Goal: Navigation & Orientation: Find specific page/section

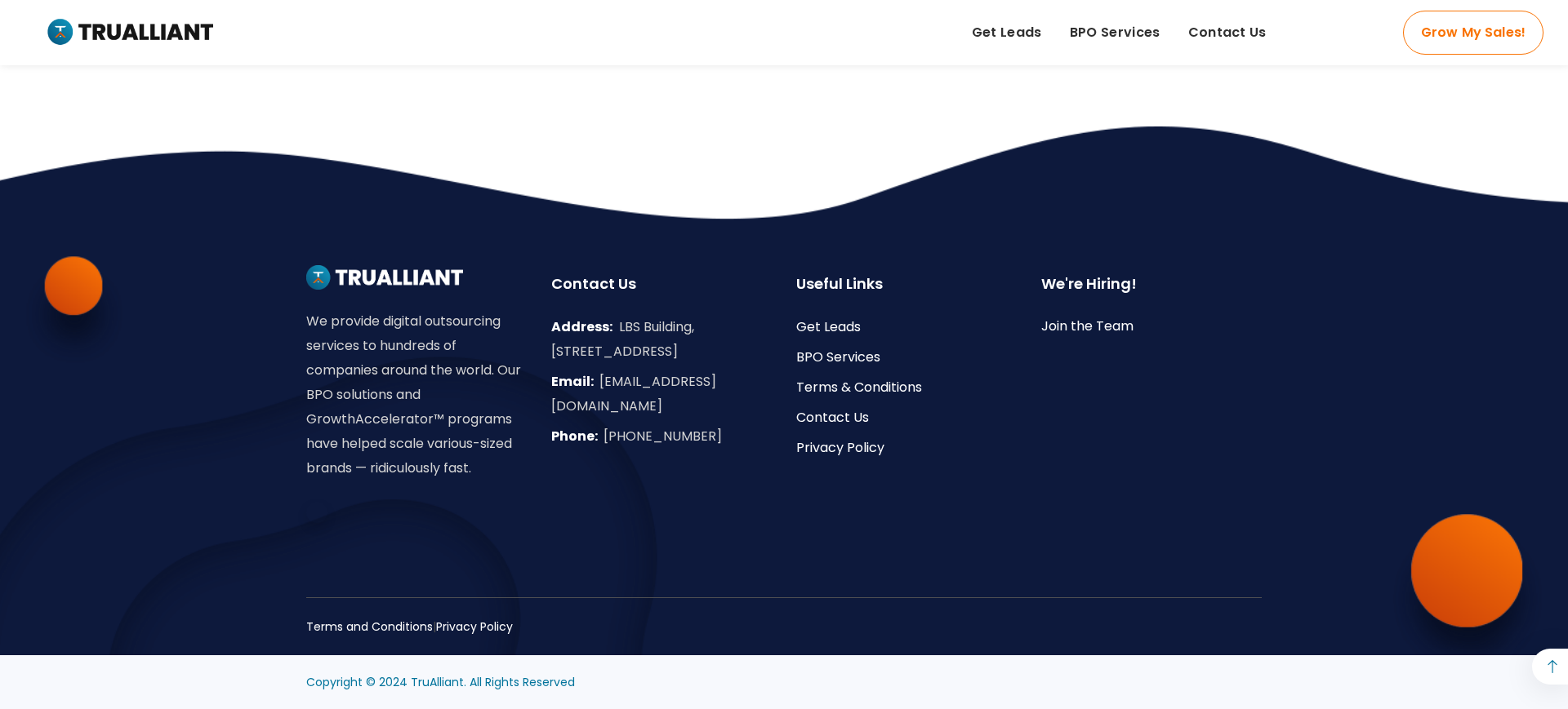
scroll to position [5598, 0]
click at [837, 354] on link "BPO Services" at bounding box center [838, 357] width 84 height 19
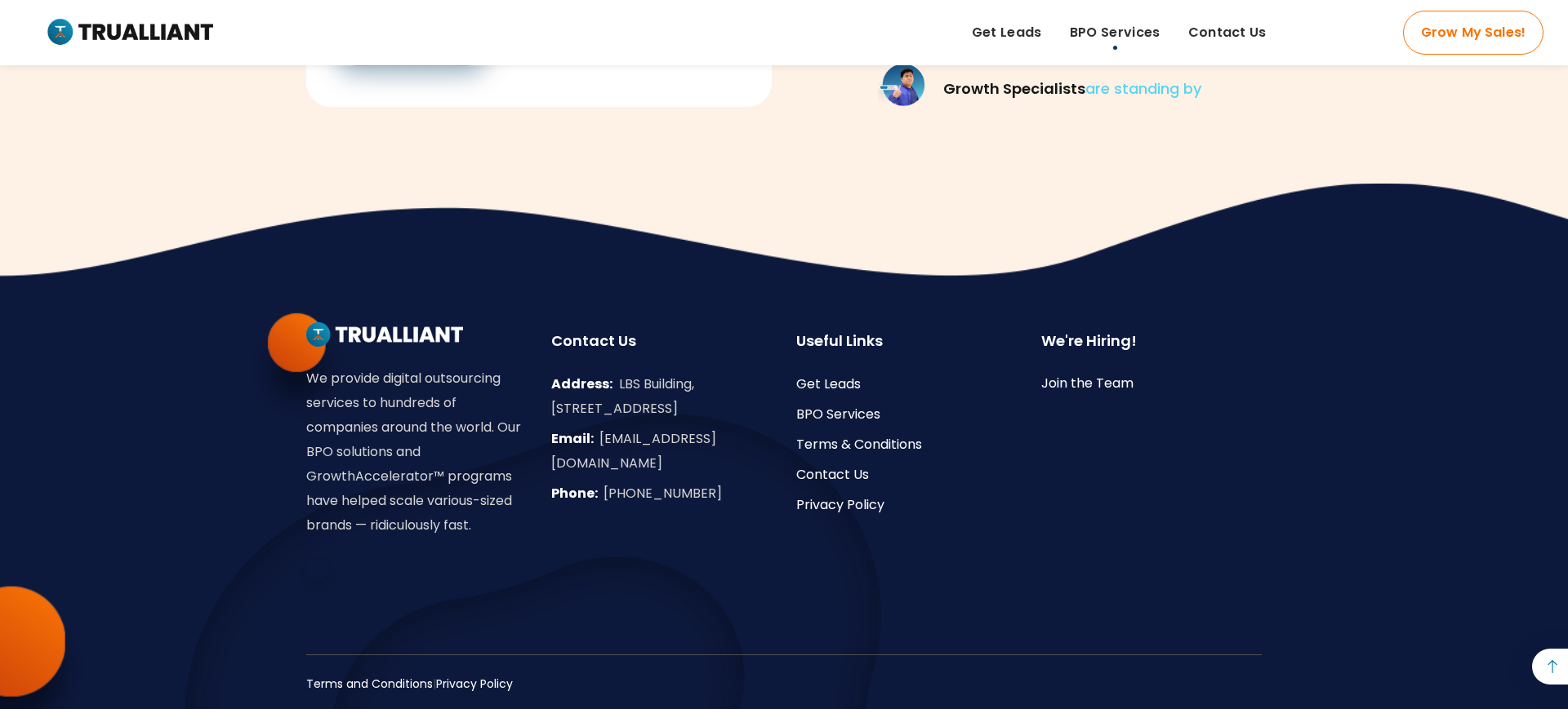
scroll to position [4675, 0]
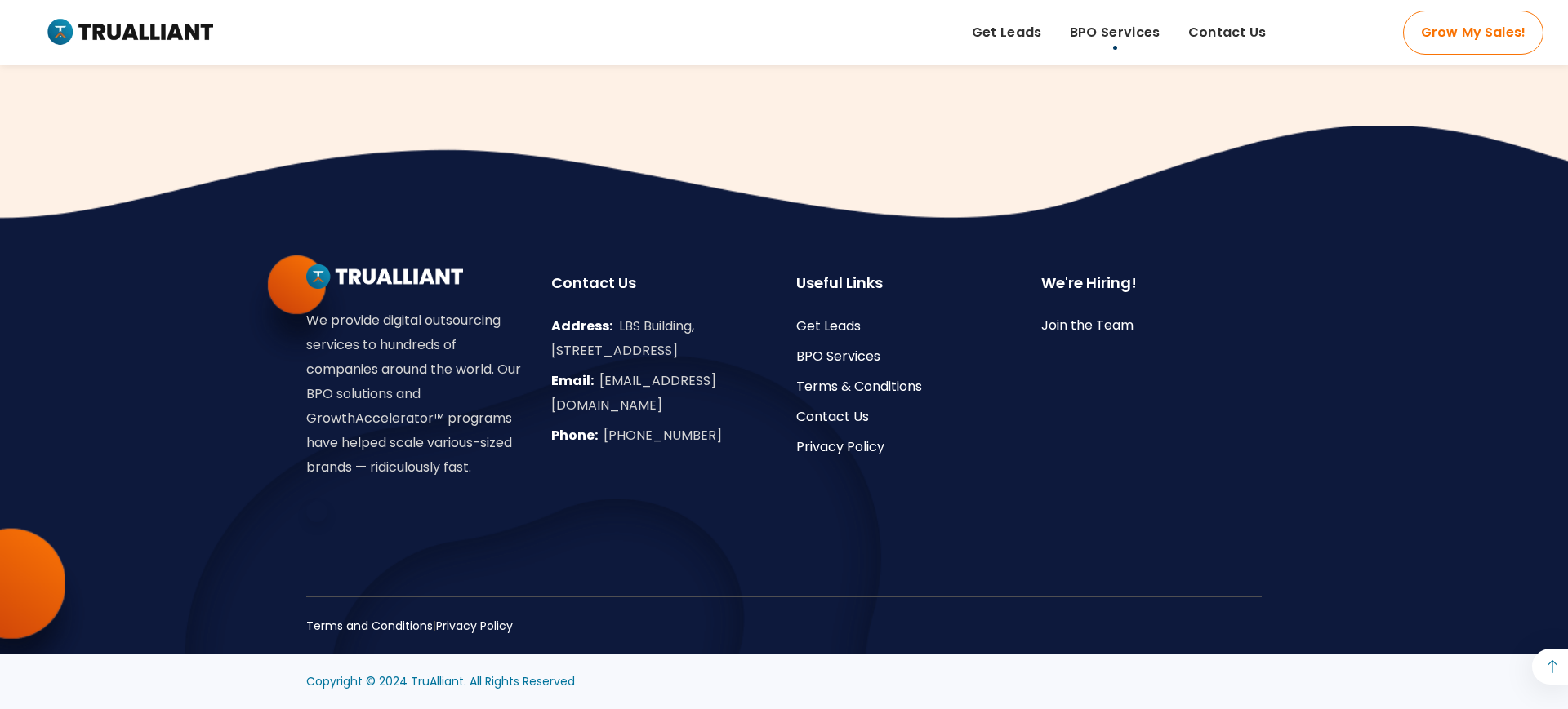
click at [99, 30] on img at bounding box center [129, 33] width 168 height 34
